Goal: Transaction & Acquisition: Book appointment/travel/reservation

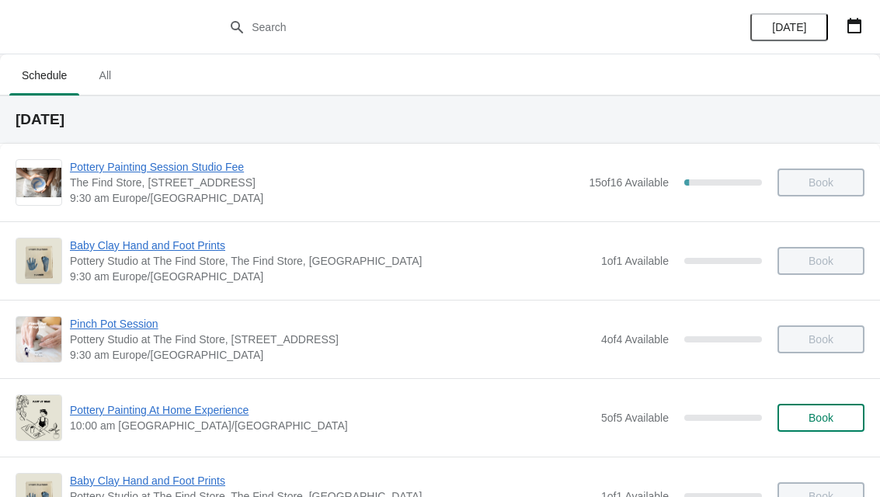
click at [867, 36] on button "button" at bounding box center [854, 26] width 28 height 28
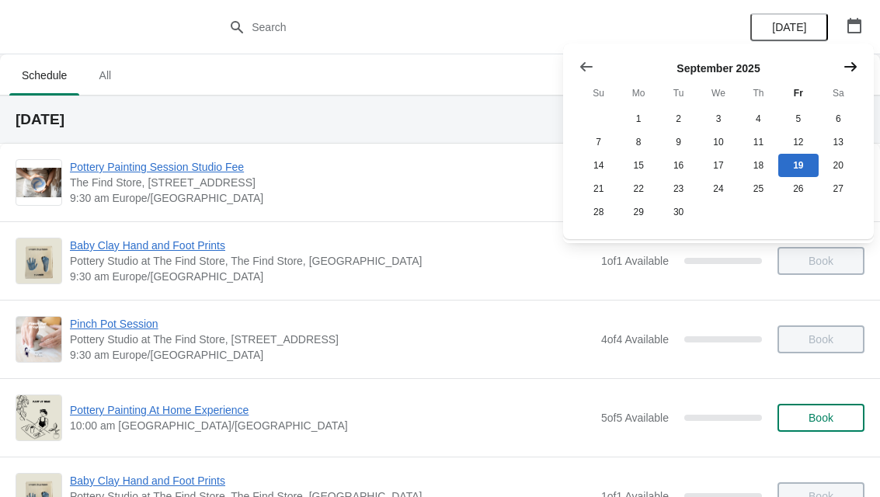
click at [852, 73] on icon "Show next month, October 2025" at bounding box center [850, 67] width 16 height 16
click at [798, 144] on button "10" at bounding box center [798, 141] width 40 height 23
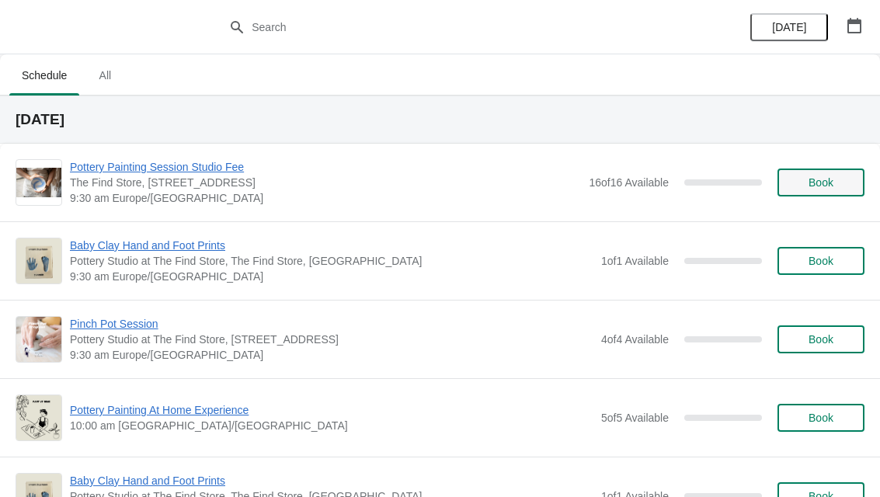
click at [836, 186] on span "Book" at bounding box center [820, 182] width 59 height 12
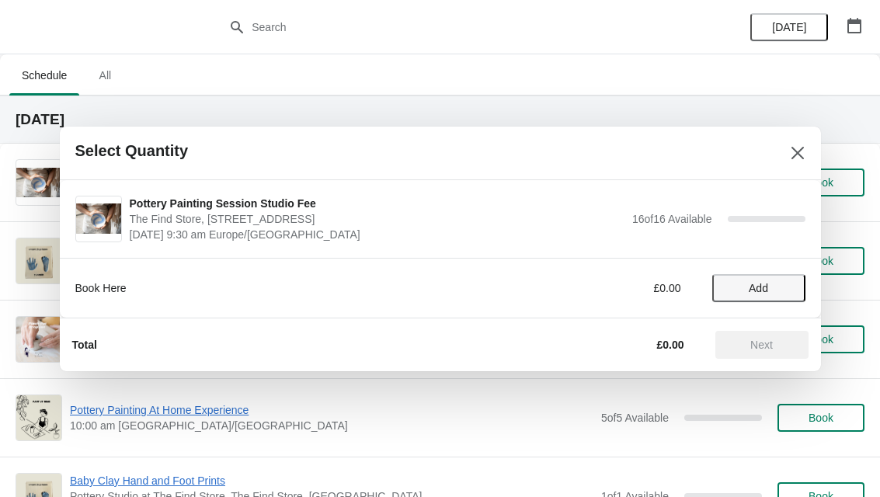
click at [753, 286] on span "Add" at bounding box center [757, 288] width 19 height 12
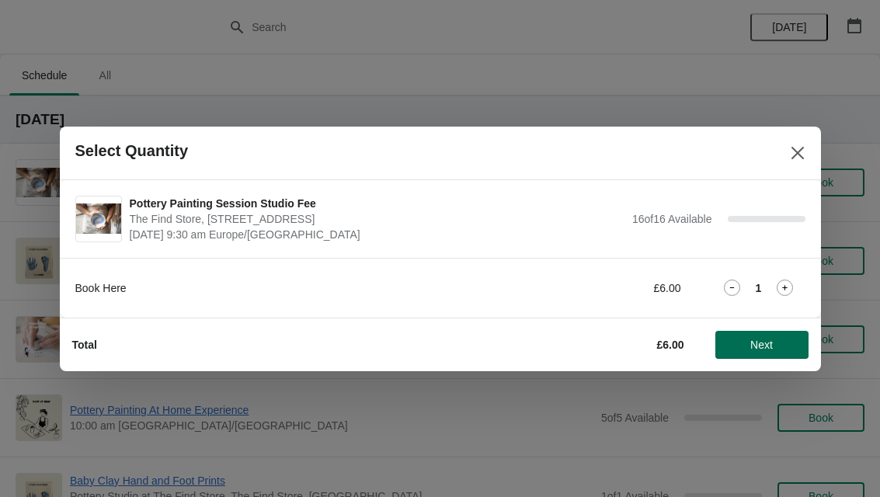
click at [759, 354] on button "Next" at bounding box center [761, 345] width 93 height 28
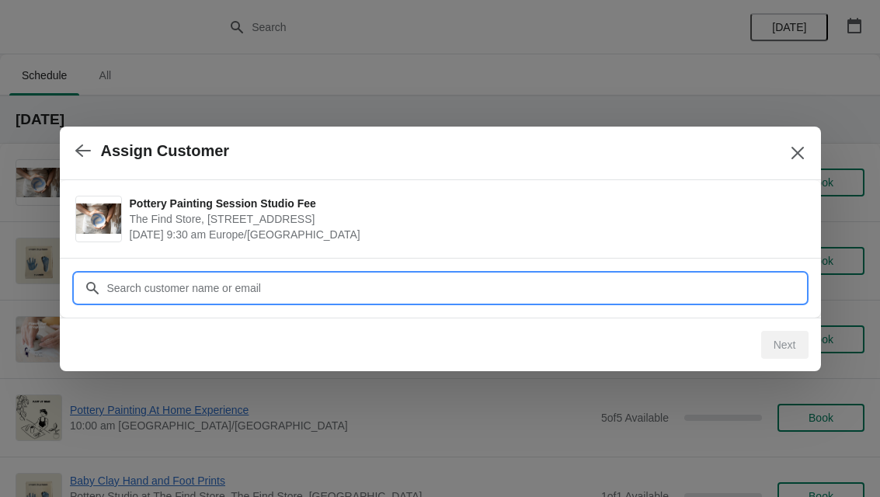
click at [286, 274] on input "Customer" at bounding box center [455, 288] width 699 height 28
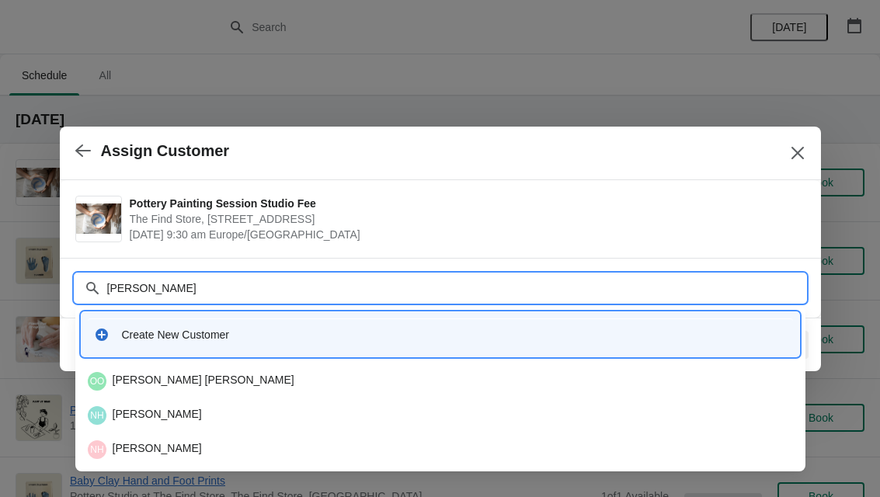
type input "Nicola t"
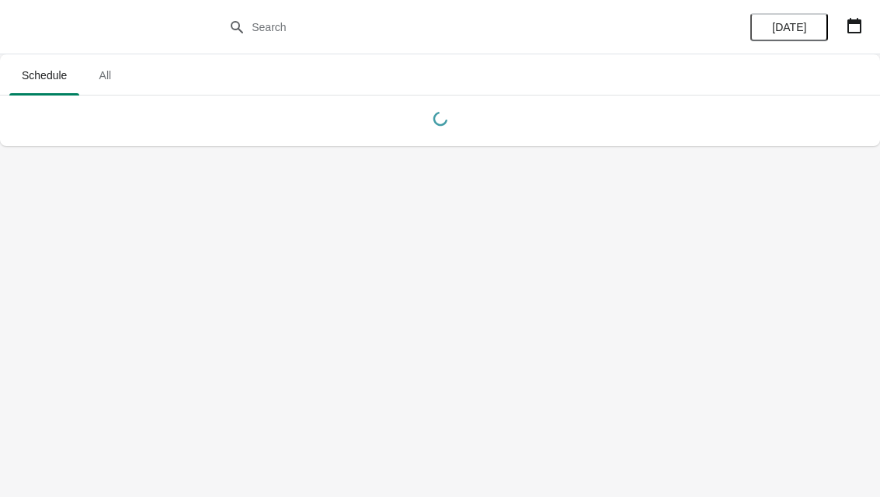
click at [866, 23] on button "button" at bounding box center [854, 26] width 28 height 28
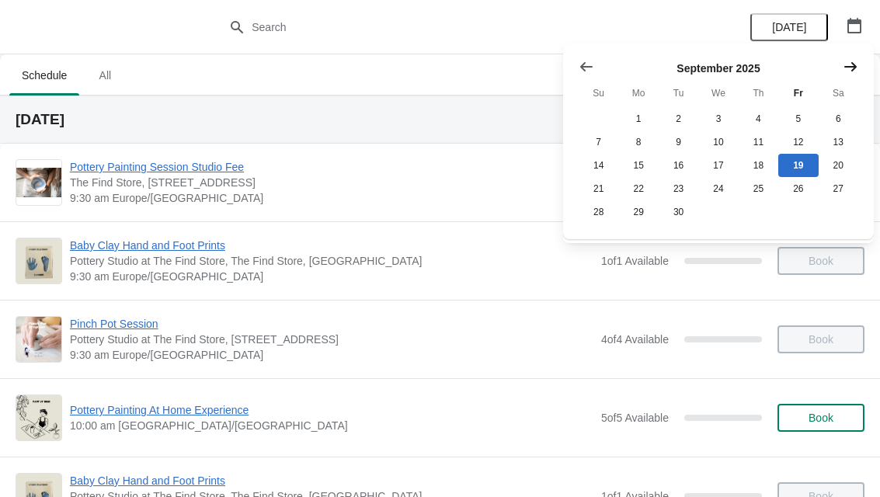
click at [844, 59] on icon "Show next month, October 2025" at bounding box center [850, 67] width 16 height 16
click at [797, 145] on button "10" at bounding box center [798, 141] width 40 height 23
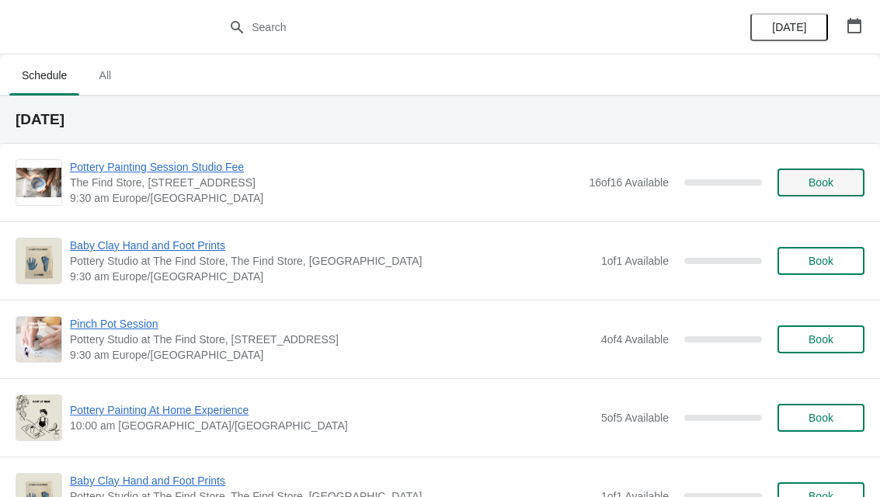
click at [820, 179] on span "Book" at bounding box center [820, 182] width 25 height 12
